Goal: Task Accomplishment & Management: Use online tool/utility

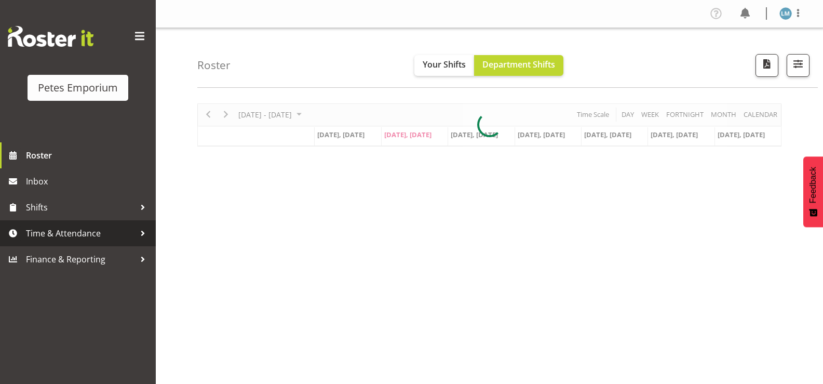
click at [37, 232] on span "Time & Attendance" at bounding box center [80, 233] width 109 height 16
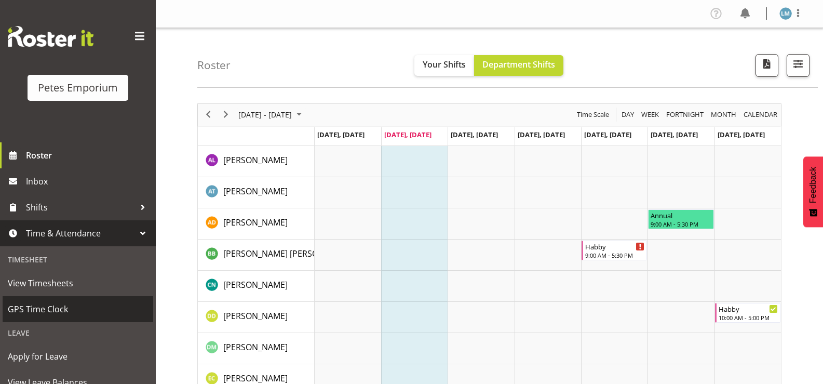
click at [59, 309] on span "GPS Time Clock" at bounding box center [78, 309] width 140 height 16
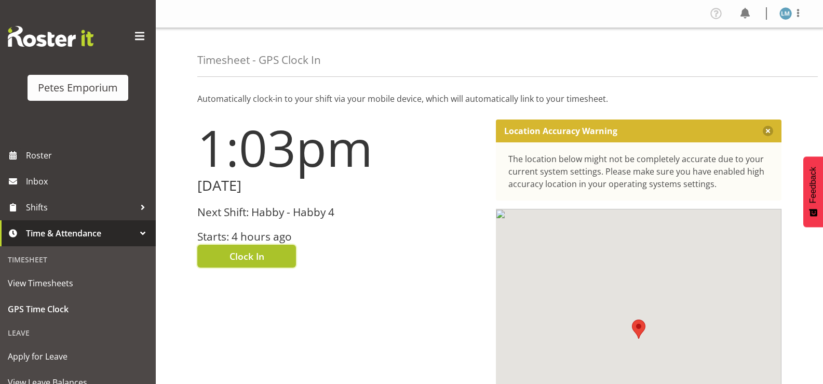
click at [254, 253] on span "Clock In" at bounding box center [246, 255] width 35 height 13
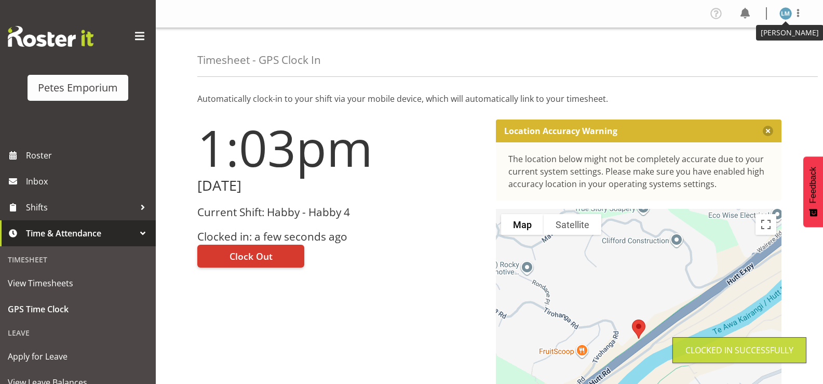
click at [784, 11] on img at bounding box center [785, 13] width 12 height 12
click at [737, 56] on link "Log Out" at bounding box center [754, 54] width 100 height 19
